Goal: Information Seeking & Learning: Check status

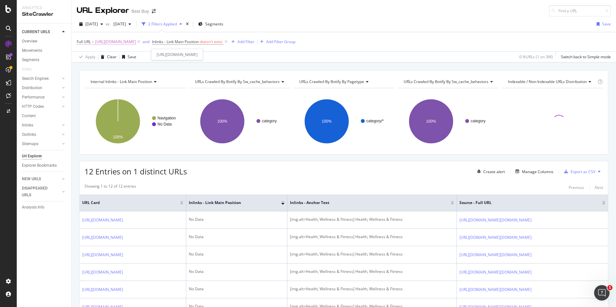
click at [135, 45] on span "[URL][DOMAIN_NAME]" at bounding box center [115, 41] width 41 height 9
click at [119, 66] on input "[URL][DOMAIN_NAME]" at bounding box center [112, 68] width 61 height 10
paste input "brands/tytocare/pcmcat1551112286115.c?id=pcmcat1551112286115"
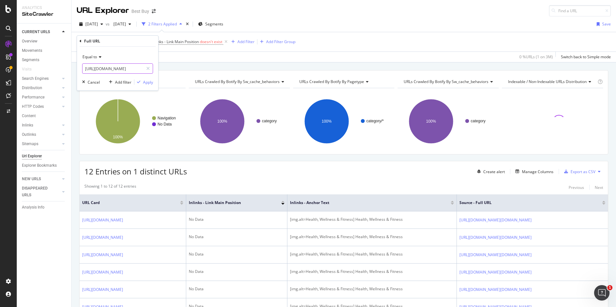
scroll to position [0, 124]
type input "[URL][DOMAIN_NAME]"
click at [150, 83] on div "Apply" at bounding box center [148, 82] width 10 height 5
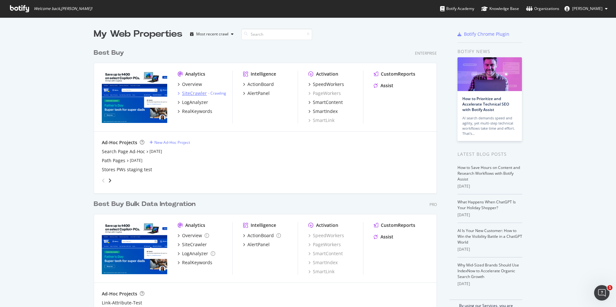
click at [188, 92] on div "SiteCrawler" at bounding box center [194, 93] width 25 height 6
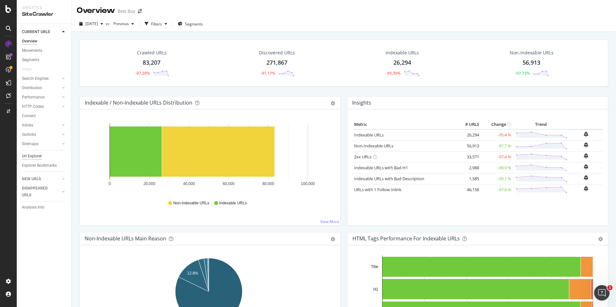
click at [35, 157] on div "Url Explorer" at bounding box center [32, 156] width 20 height 7
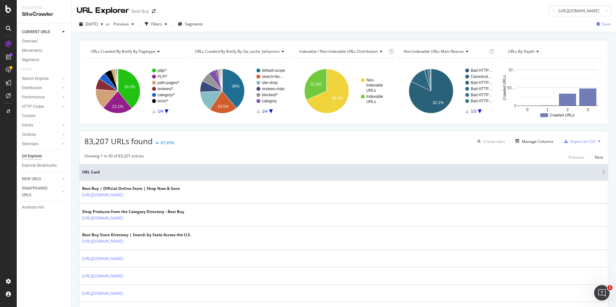
scroll to position [0, 136]
type input "[URL][DOMAIN_NAME]"
click at [100, 28] on div "[DATE]" at bounding box center [91, 24] width 29 height 10
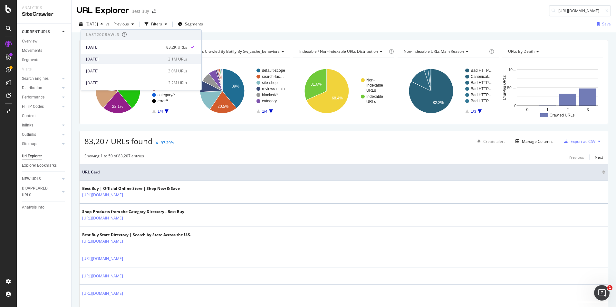
click at [95, 57] on div "[DATE]" at bounding box center [125, 59] width 78 height 6
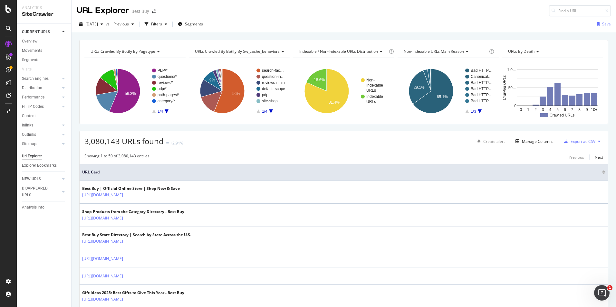
click at [574, 14] on input at bounding box center [580, 10] width 62 height 11
type input "[URL][DOMAIN_NAME]"
drag, startPoint x: 563, startPoint y: 24, endPoint x: 556, endPoint y: 85, distance: 60.8
click at [563, 22] on div "[URL][DOMAIN_NAME]" at bounding box center [541, 18] width 124 height 5
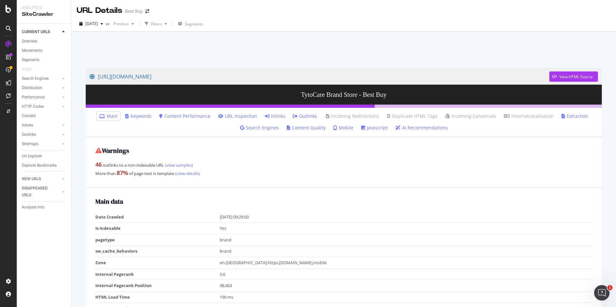
click at [269, 115] on icon at bounding box center [267, 116] width 5 height 5
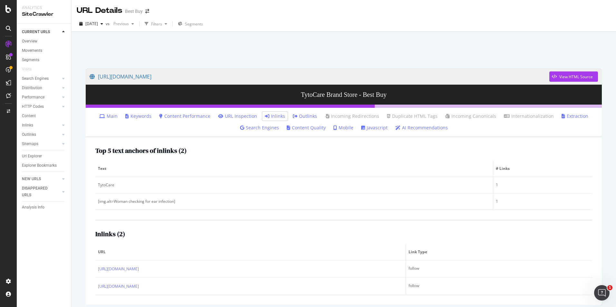
scroll to position [27, 0]
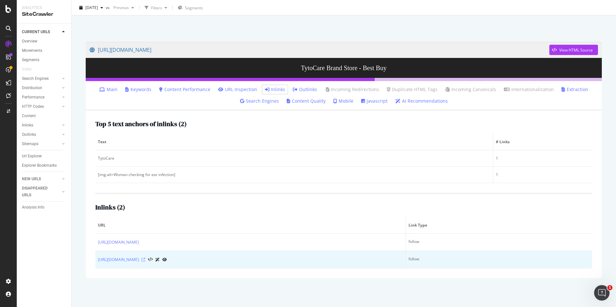
click at [145, 260] on icon at bounding box center [143, 260] width 4 height 4
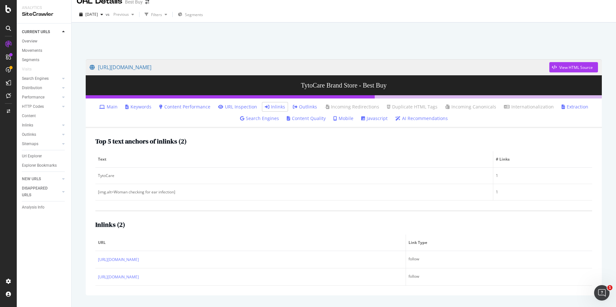
scroll to position [0, 0]
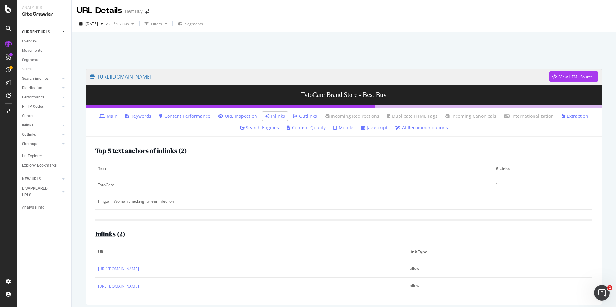
drag, startPoint x: 24, startPoint y: 154, endPoint x: 414, endPoint y: 141, distance: 391.1
click at [24, 154] on div "Url Explorer" at bounding box center [32, 156] width 20 height 7
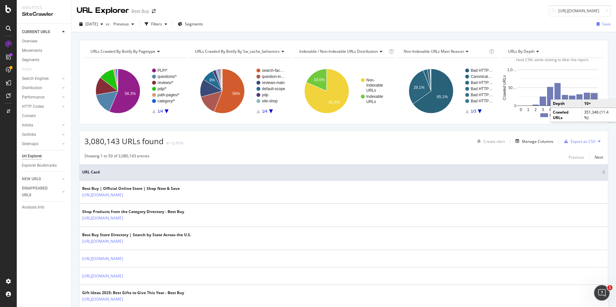
scroll to position [0, 133]
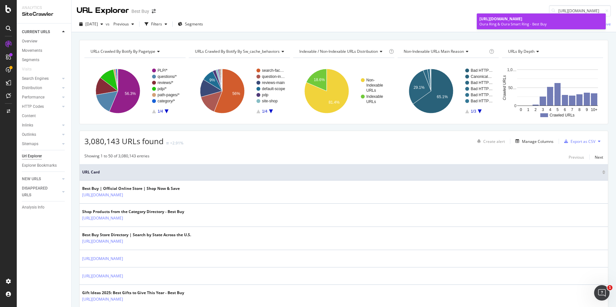
type input "[URL][DOMAIN_NAME]"
click at [514, 22] on span "[URL][DOMAIN_NAME]" at bounding box center [500, 18] width 43 height 5
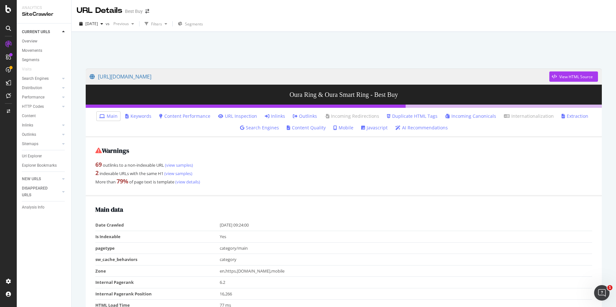
click at [268, 117] on icon at bounding box center [267, 116] width 5 height 5
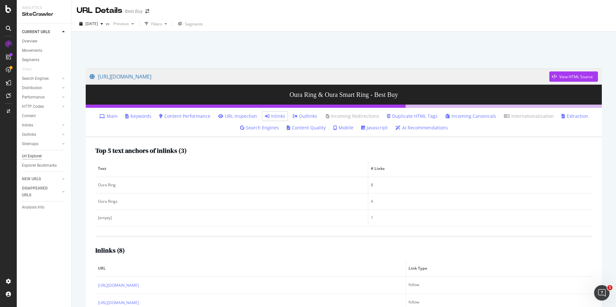
click at [28, 155] on div "Url Explorer" at bounding box center [32, 156] width 20 height 7
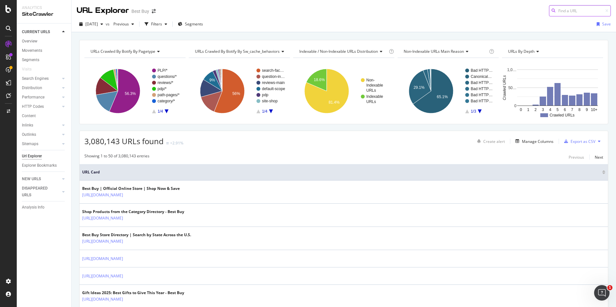
click at [569, 8] on input at bounding box center [580, 10] width 62 height 11
paste input "[URL][DOMAIN_NAME]"
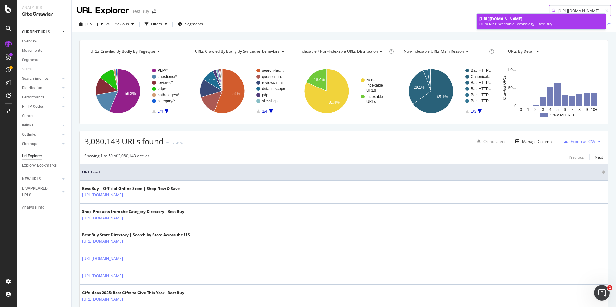
type input "[URL][DOMAIN_NAME]"
click at [522, 20] on span "[URL][DOMAIN_NAME]" at bounding box center [500, 18] width 43 height 5
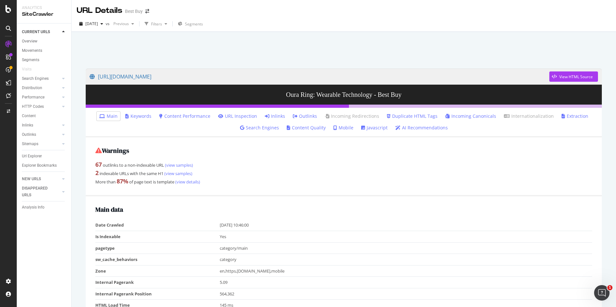
click at [265, 115] on icon at bounding box center [267, 116] width 5 height 5
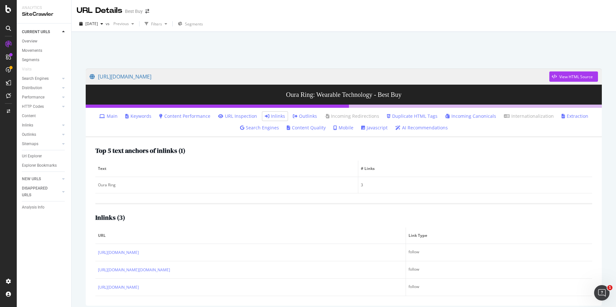
drag, startPoint x: 29, startPoint y: 156, endPoint x: 178, endPoint y: 134, distance: 151.0
click at [29, 156] on div "Url Explorer" at bounding box center [32, 156] width 20 height 7
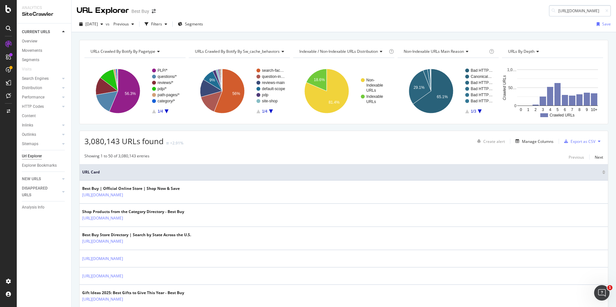
scroll to position [0, 166]
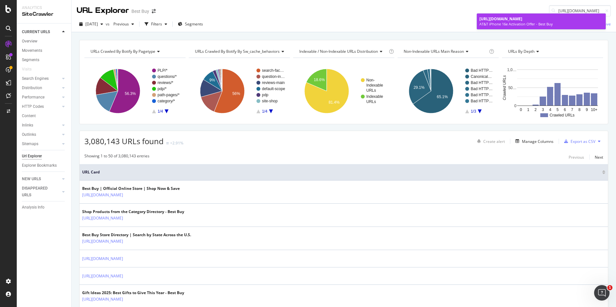
type input "[URL][DOMAIN_NAME]"
click at [522, 22] on span "[URL][DOMAIN_NAME]" at bounding box center [500, 18] width 43 height 5
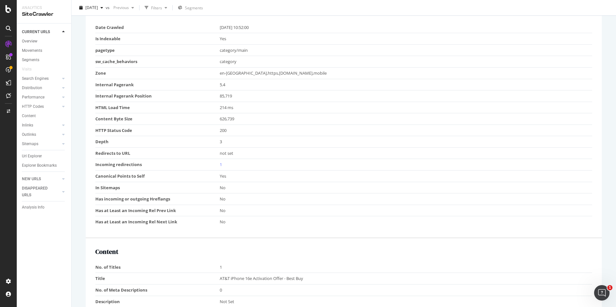
scroll to position [225, 0]
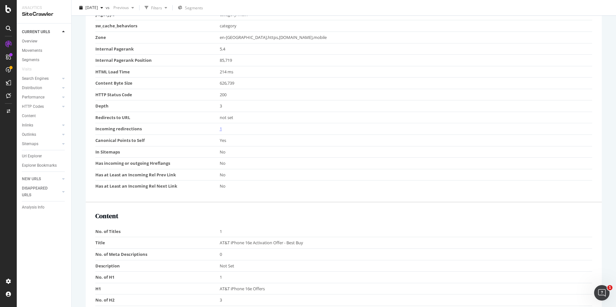
click at [220, 130] on link "1" at bounding box center [221, 129] width 2 height 6
